Goal: Check status: Check status

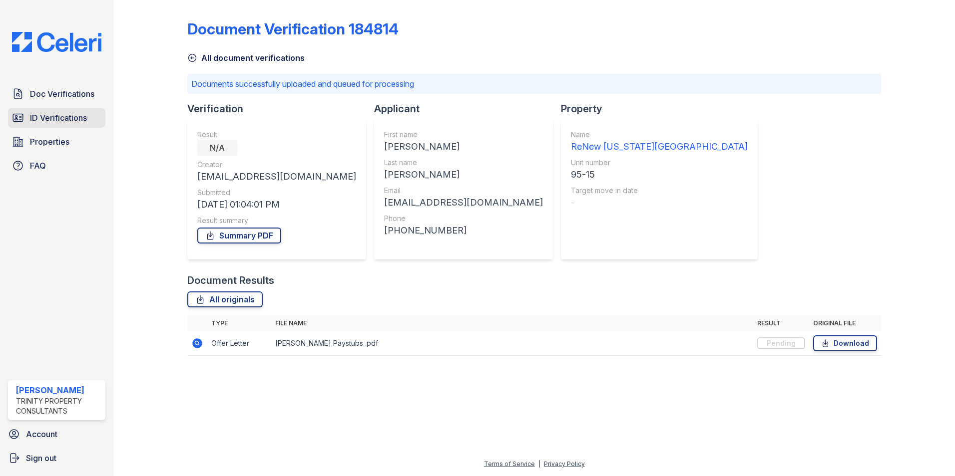
click at [52, 118] on span "ID Verifications" at bounding box center [58, 118] width 57 height 12
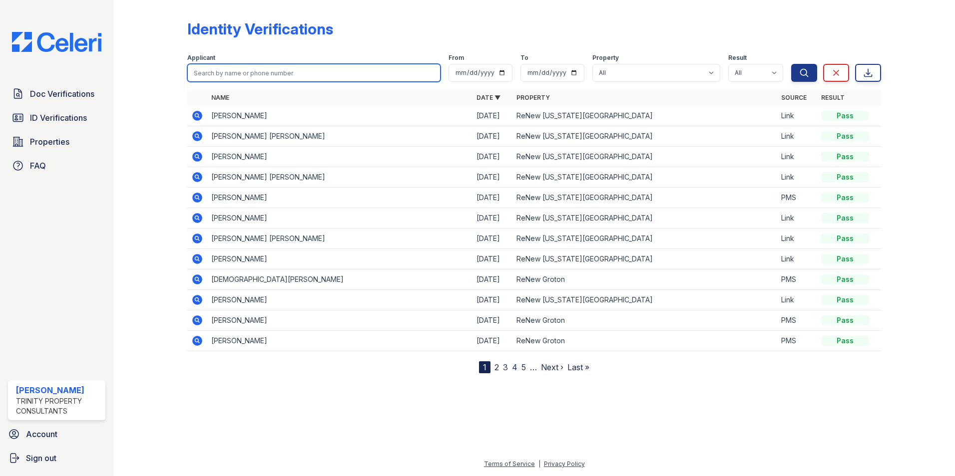
click at [264, 72] on input "search" at bounding box center [313, 73] width 253 height 18
type input "liam"
click at [791, 64] on button "Search" at bounding box center [804, 73] width 26 height 18
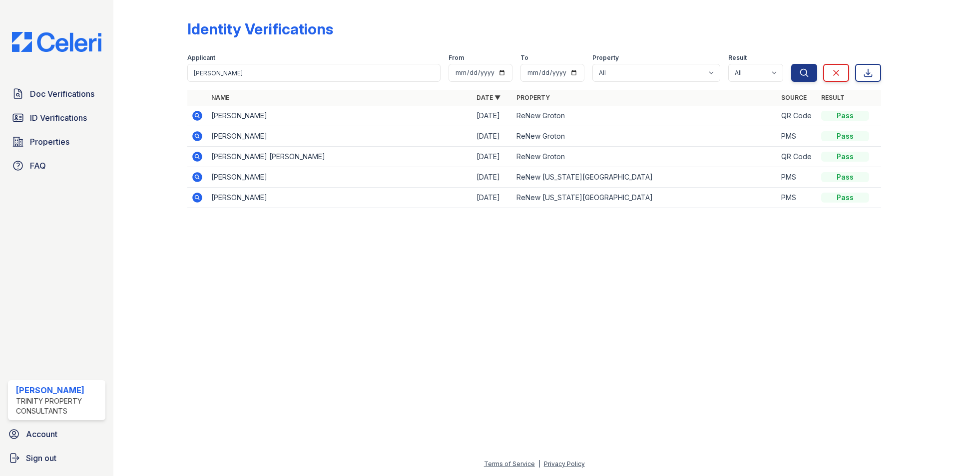
click at [195, 197] on icon at bounding box center [197, 198] width 10 height 10
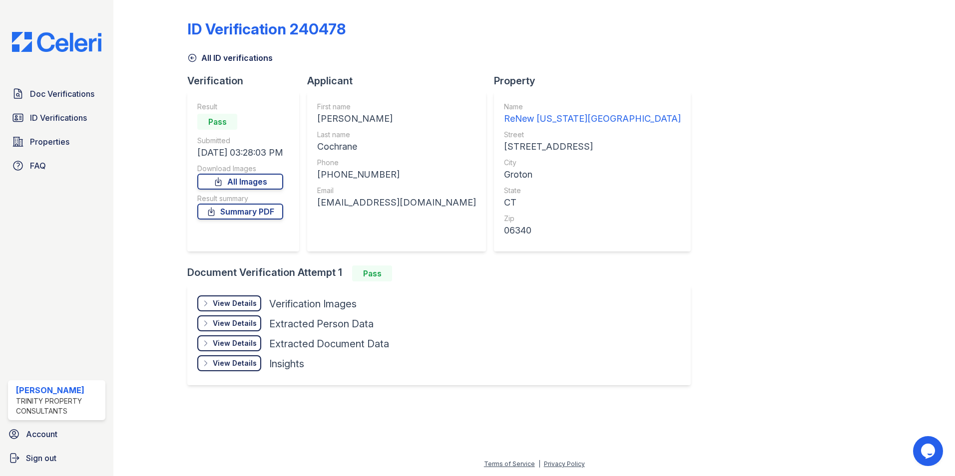
click at [227, 302] on div "View Details" at bounding box center [235, 304] width 44 height 10
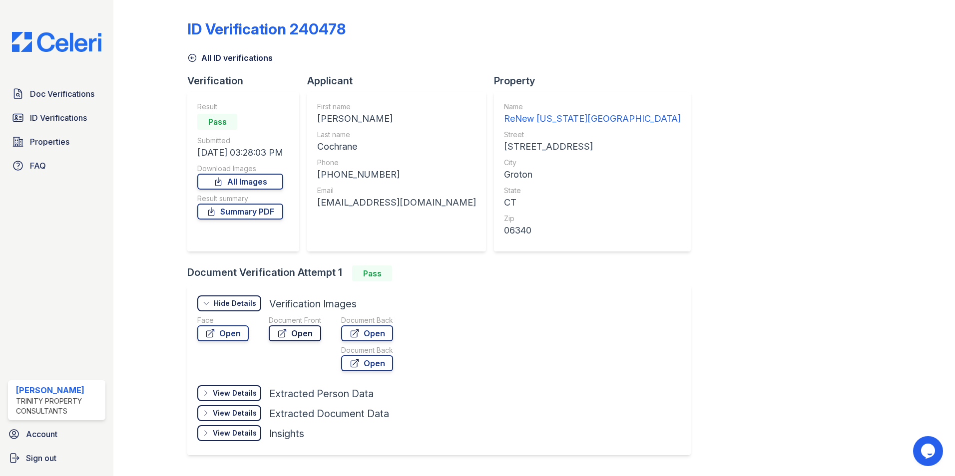
click at [310, 328] on link "Open" at bounding box center [295, 334] width 52 height 16
